Goal: Task Accomplishment & Management: Complete application form

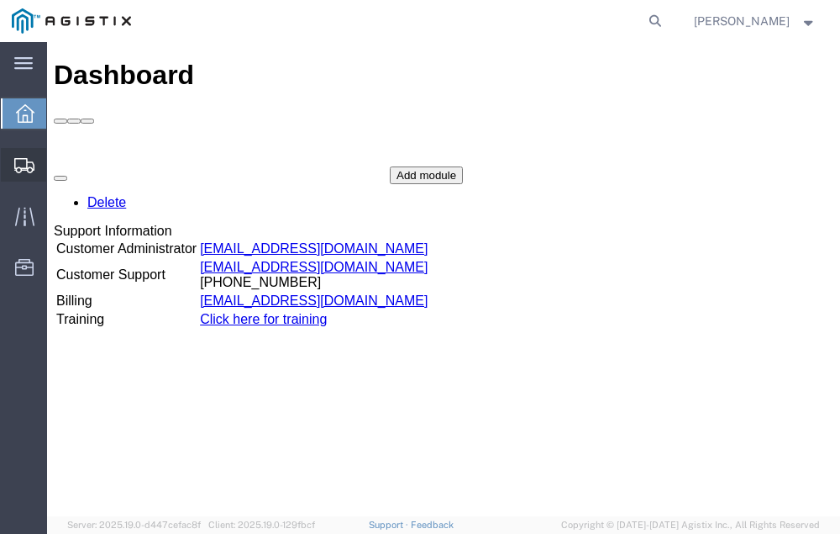
click at [0, 0] on span "Shipment Manager" at bounding box center [0, 0] width 0 height 0
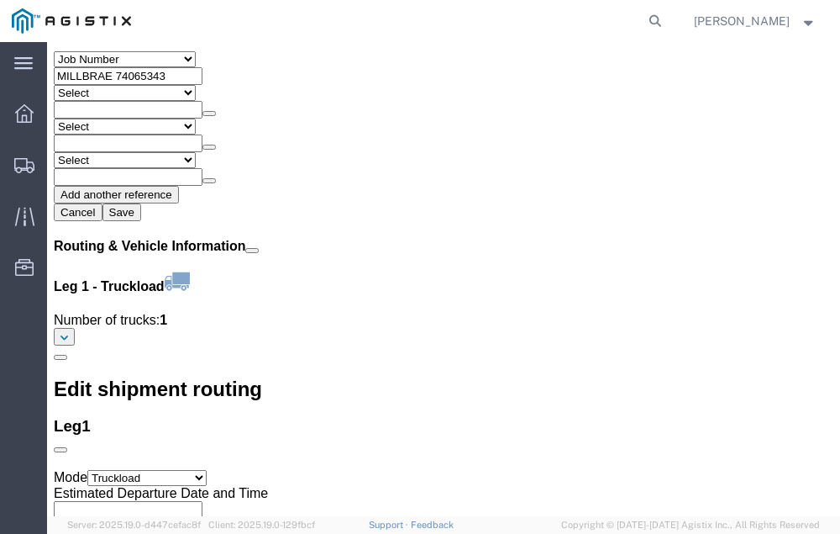
scroll to position [1925, 0]
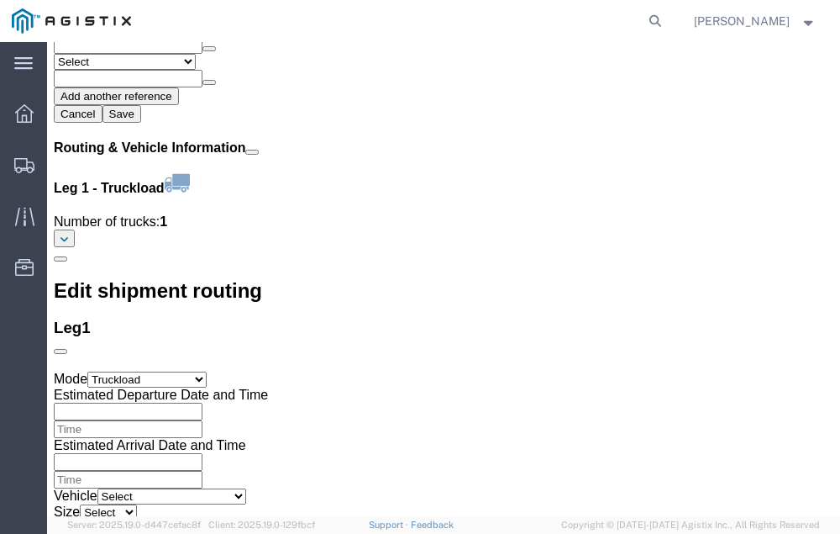
click link "Confirm"
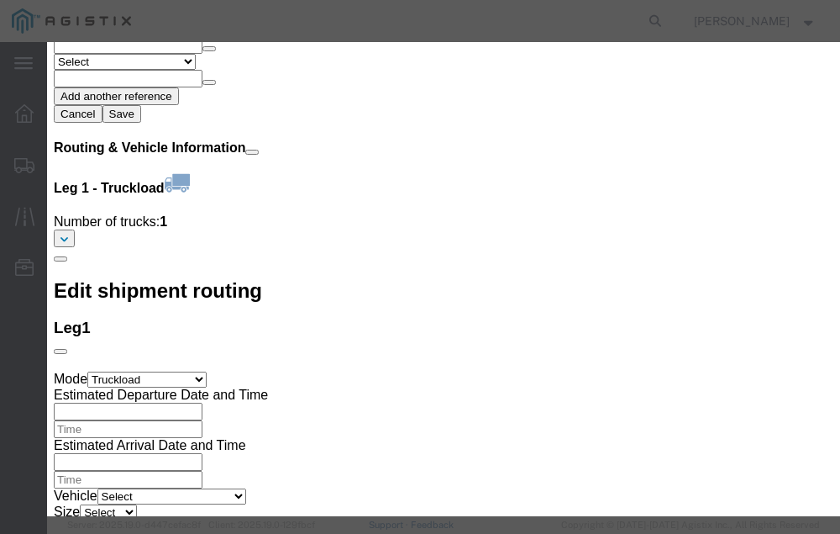
click input "checkbox"
checkbox input "true"
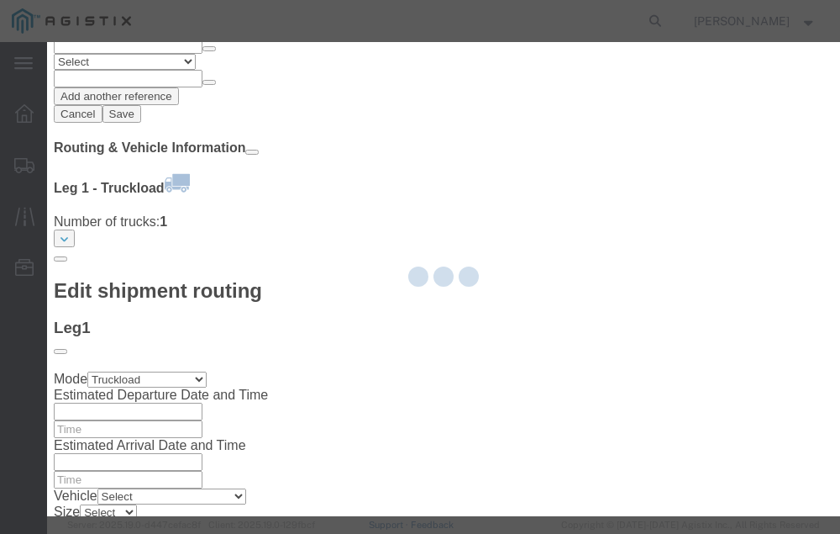
type input "[PERSON_NAME]"
type input "[PHONE_NUMBER]"
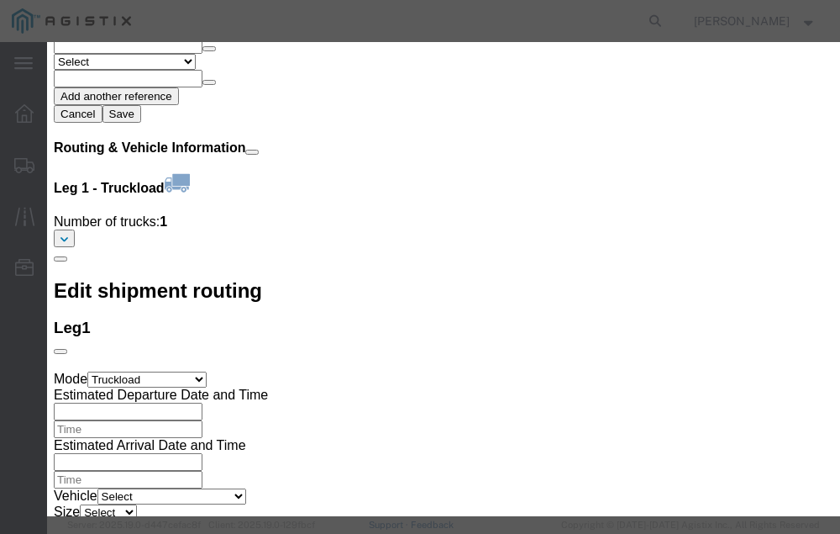
click input "text"
type input "56884107"
click button "Submit"
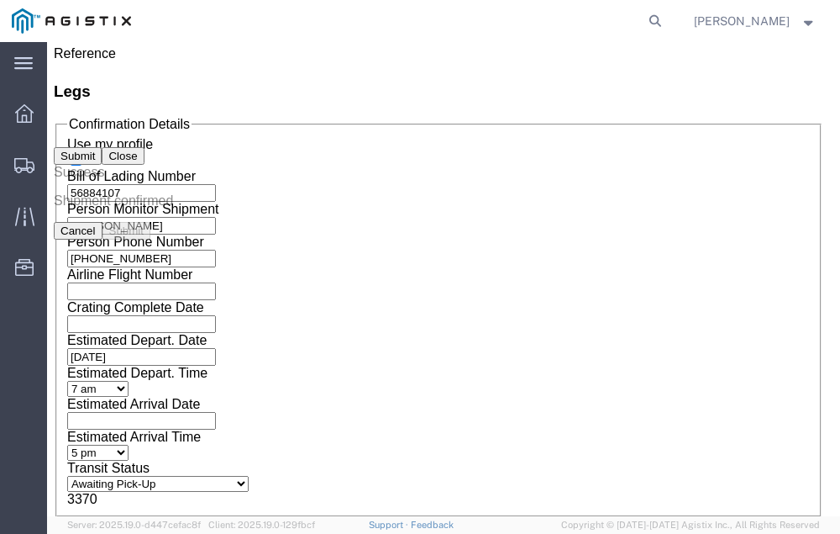
scroll to position [0, 0]
